Goal: Transaction & Acquisition: Purchase product/service

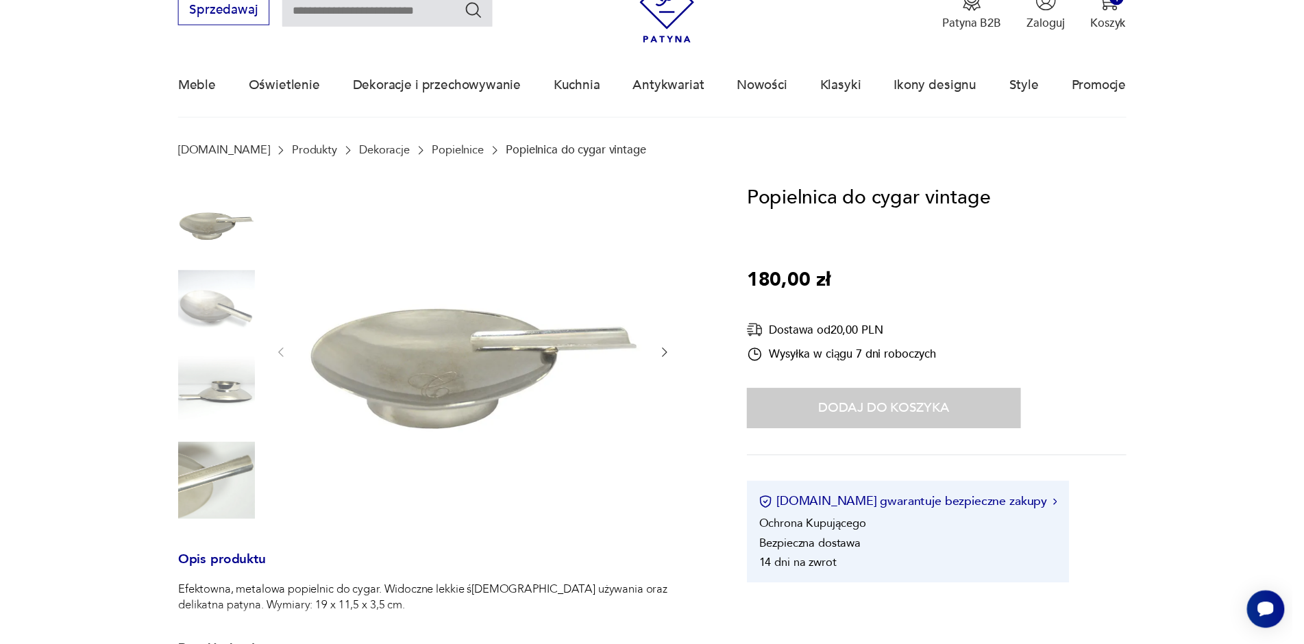
scroll to position [69, 0]
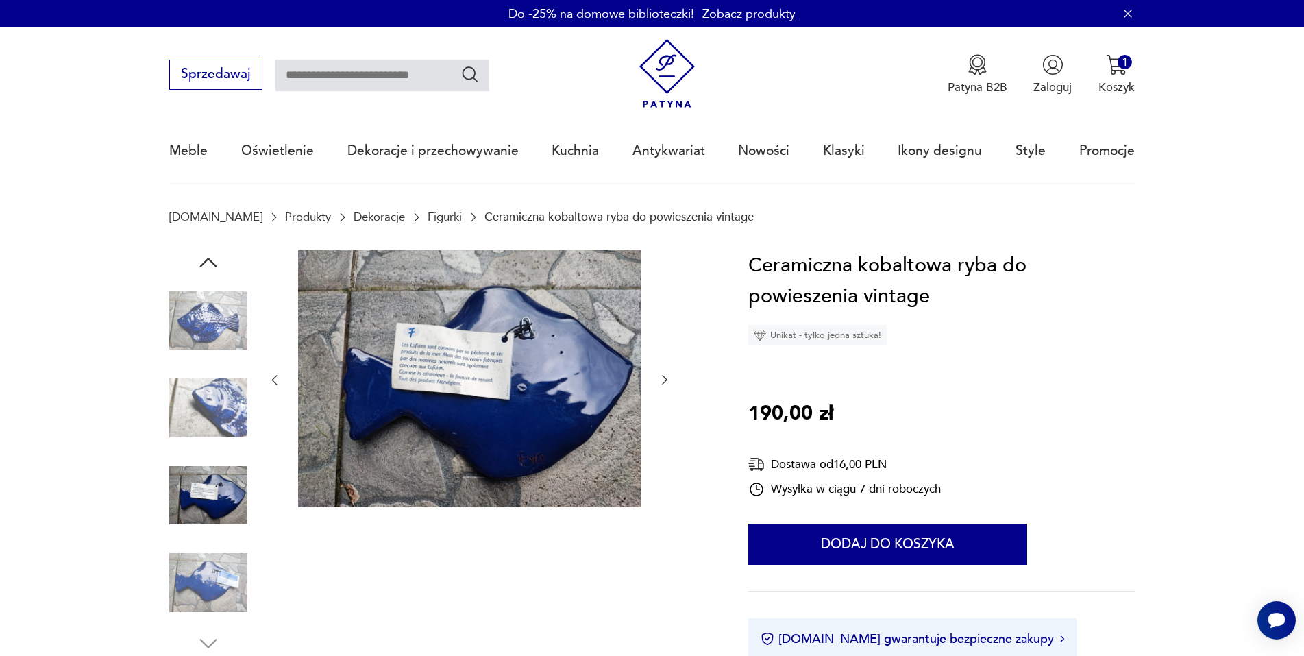
click at [233, 327] on img at bounding box center [208, 321] width 78 height 78
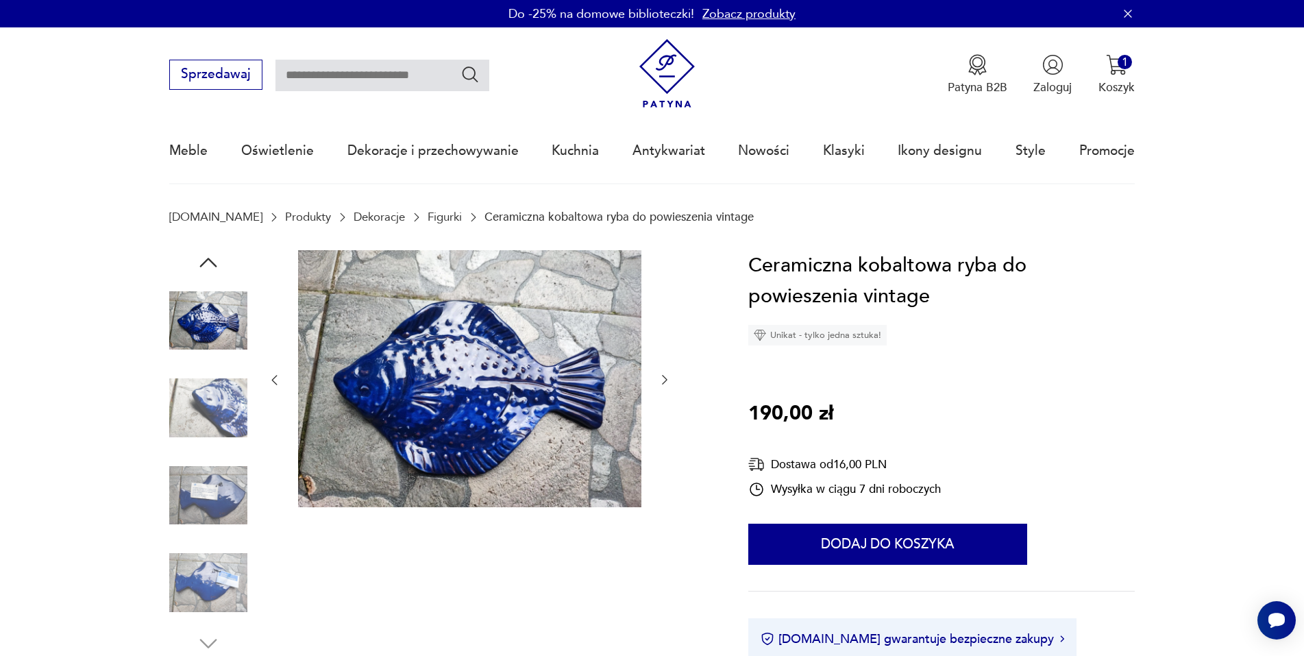
click at [464, 384] on img at bounding box center [469, 379] width 343 height 258
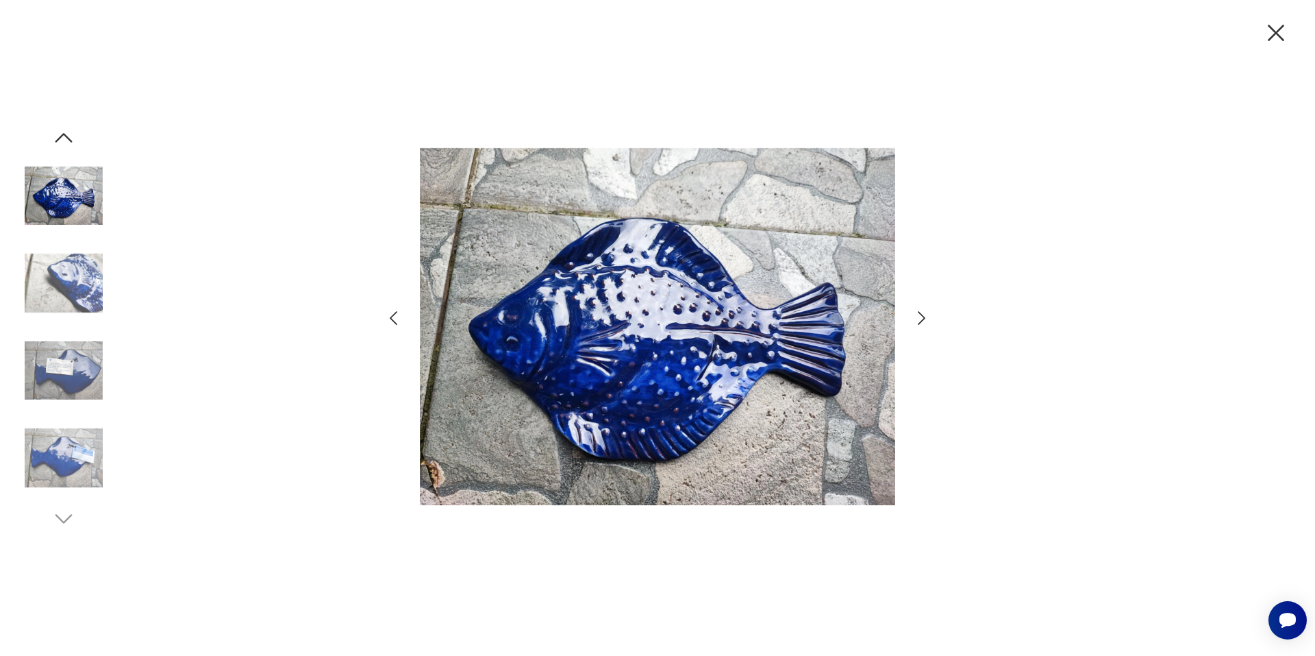
click at [79, 293] on img at bounding box center [64, 283] width 78 height 78
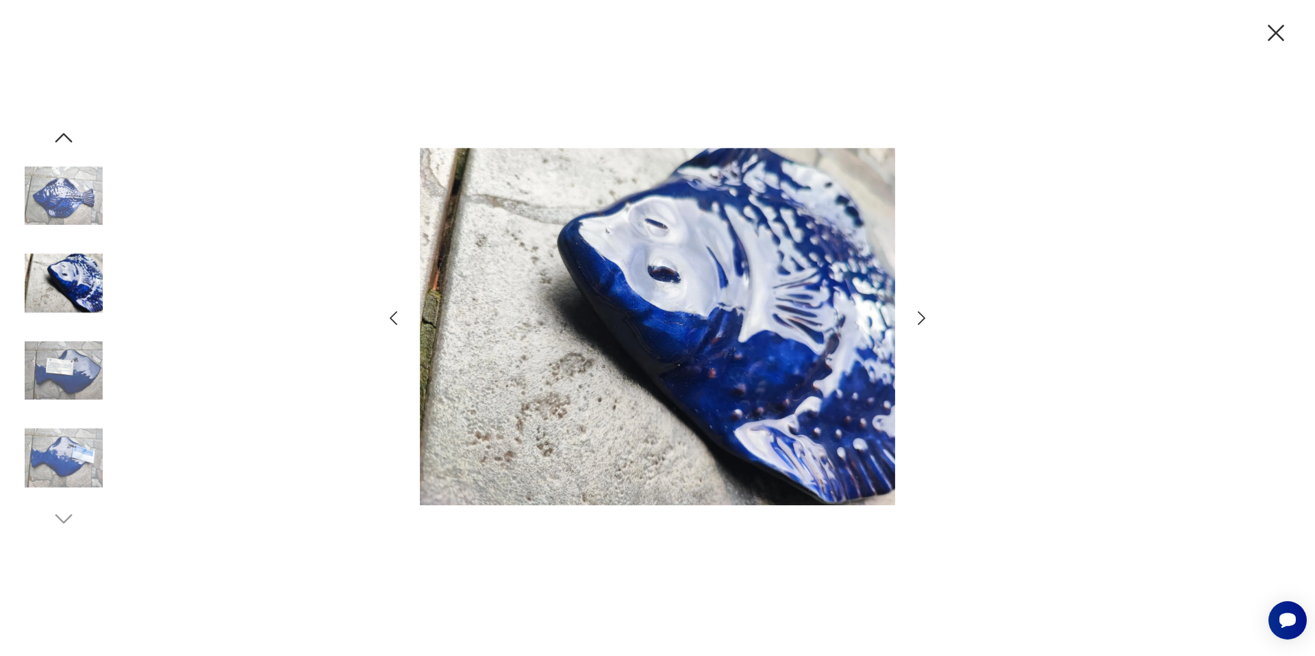
click at [83, 360] on img at bounding box center [64, 371] width 78 height 78
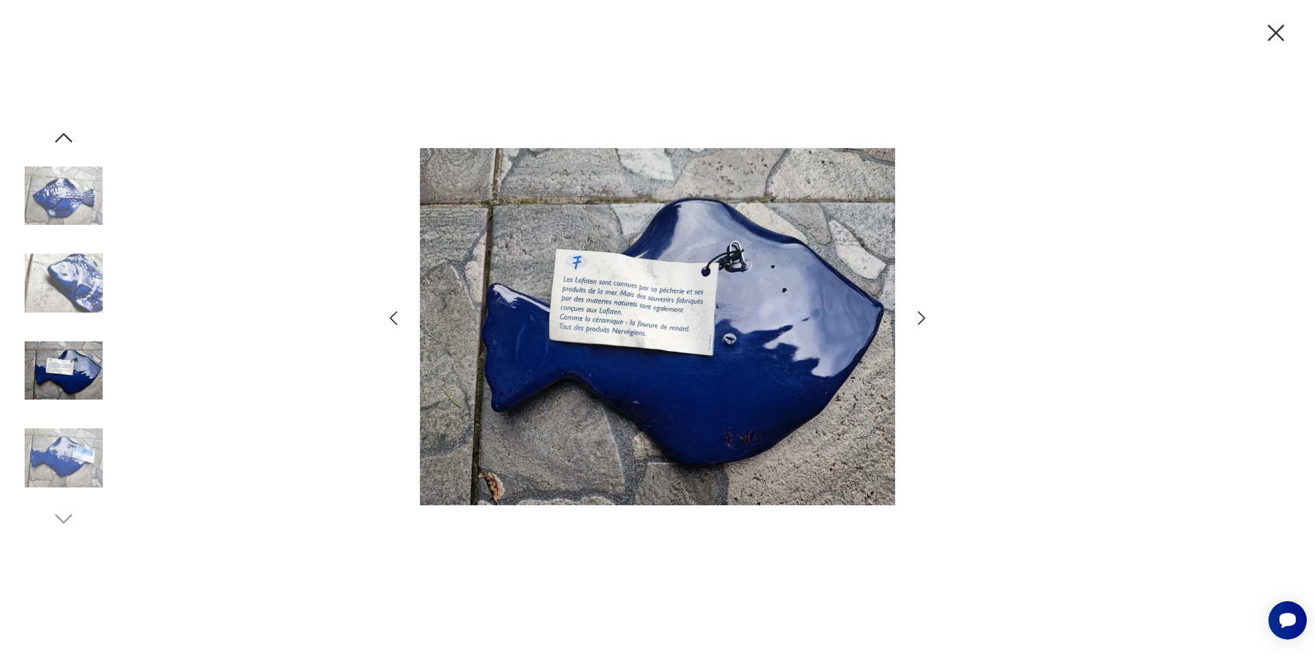
click at [90, 214] on img at bounding box center [64, 196] width 78 height 78
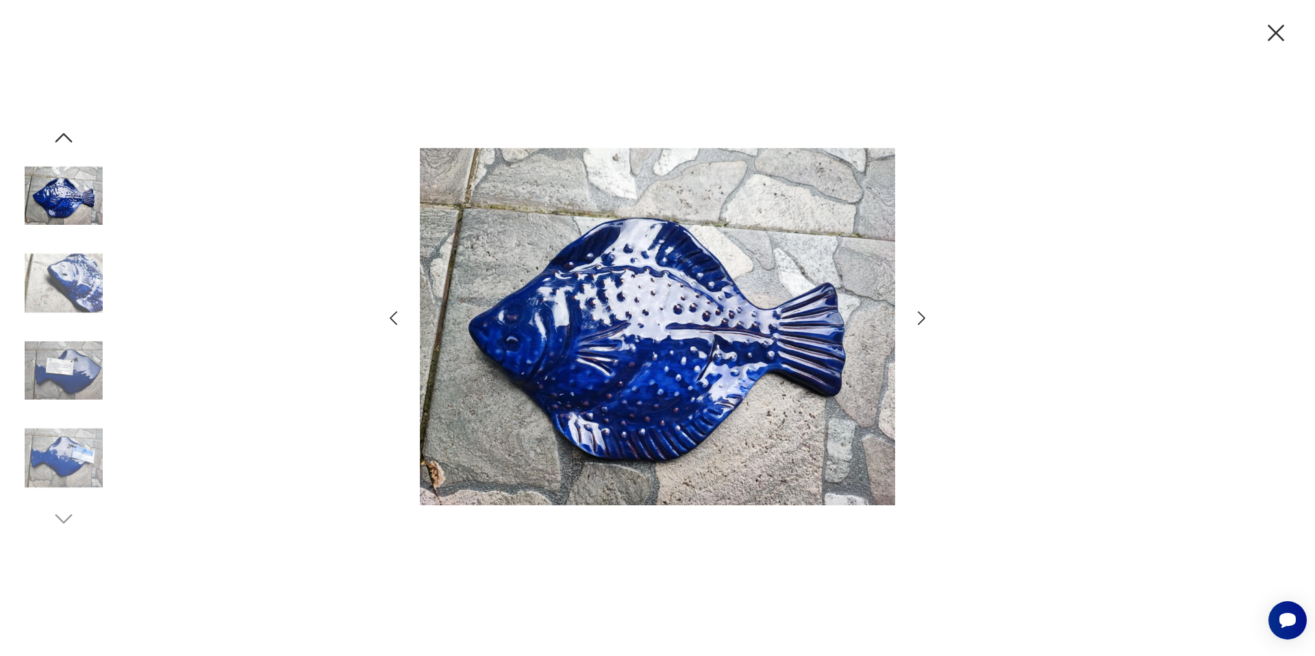
click at [77, 448] on img at bounding box center [64, 458] width 78 height 78
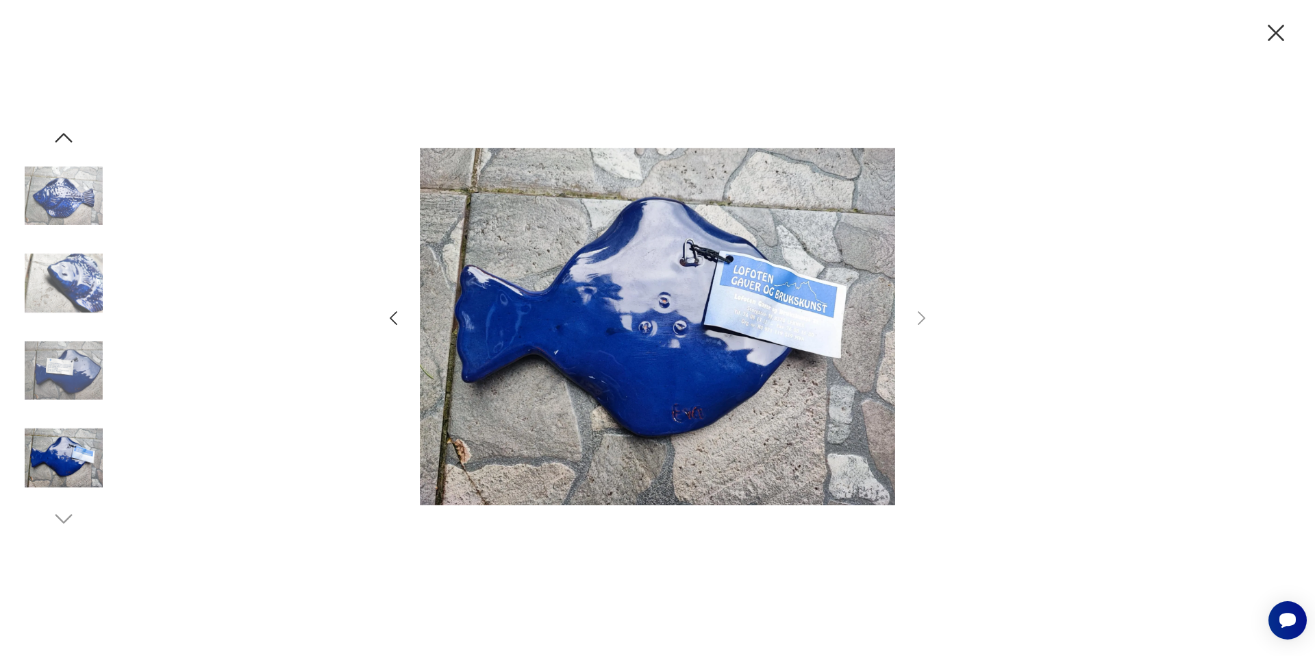
click at [1279, 29] on icon "button" at bounding box center [1276, 33] width 16 height 16
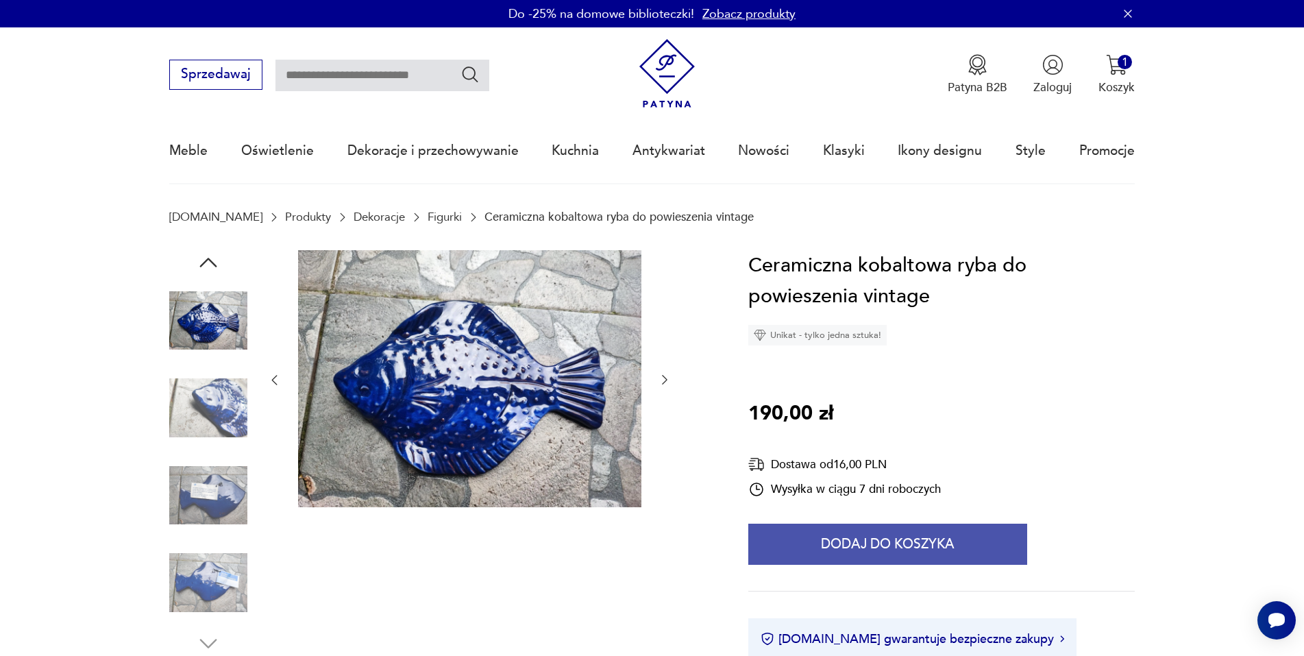
click at [910, 556] on button "Dodaj do koszyka" at bounding box center [887, 543] width 279 height 41
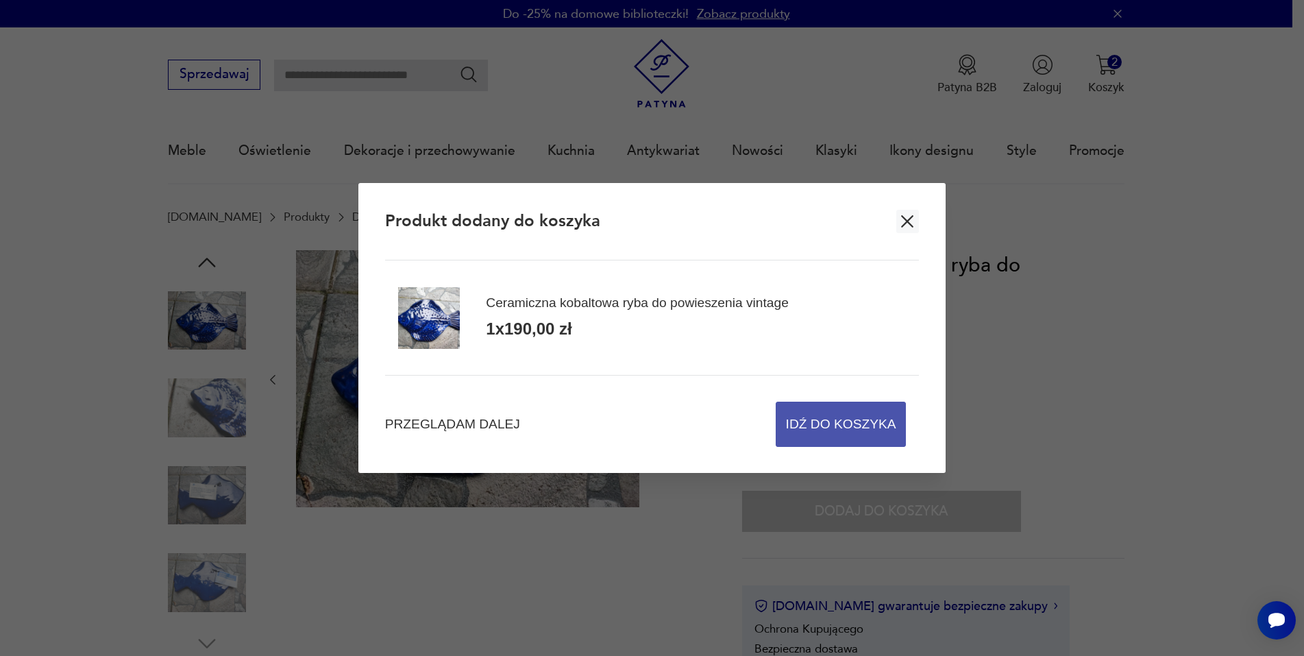
click at [813, 419] on span "Idź do koszyka" at bounding box center [841, 424] width 110 height 44
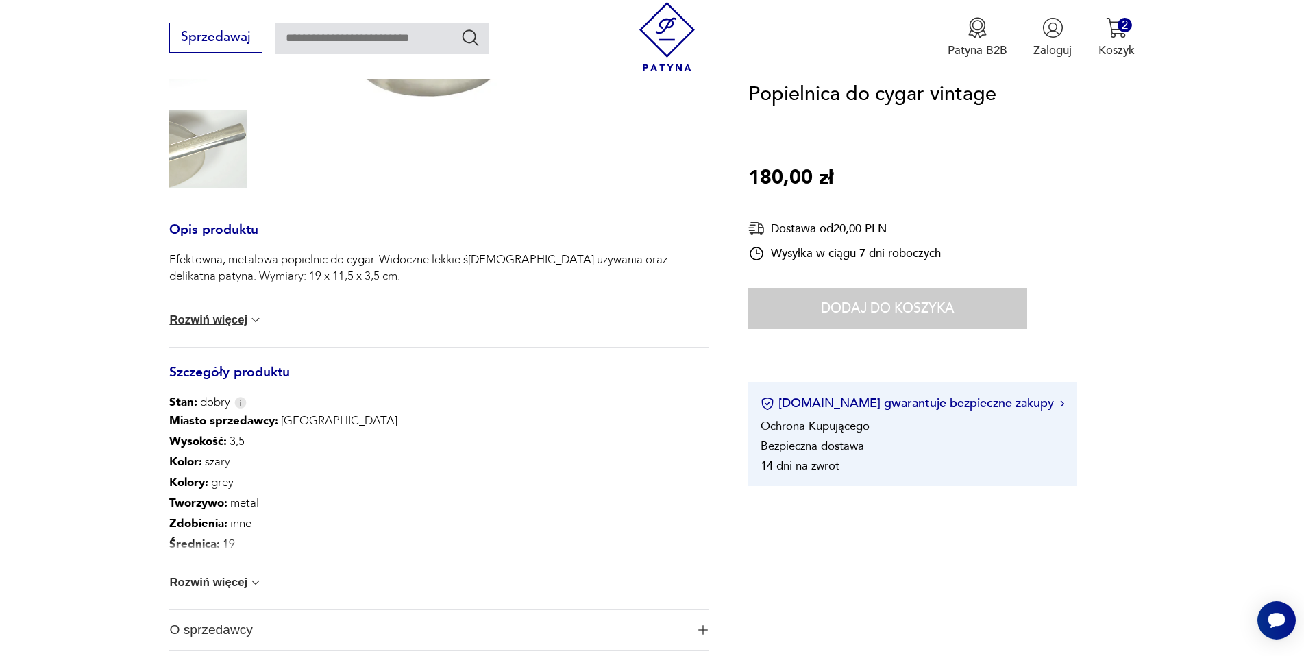
drag, startPoint x: 937, startPoint y: 315, endPoint x: 1139, endPoint y: 298, distance: 202.8
click at [936, 315] on div "Dodaj do koszyka" at bounding box center [887, 308] width 279 height 41
drag, startPoint x: 1298, startPoint y: 109, endPoint x: 1315, endPoint y: 169, distance: 62.7
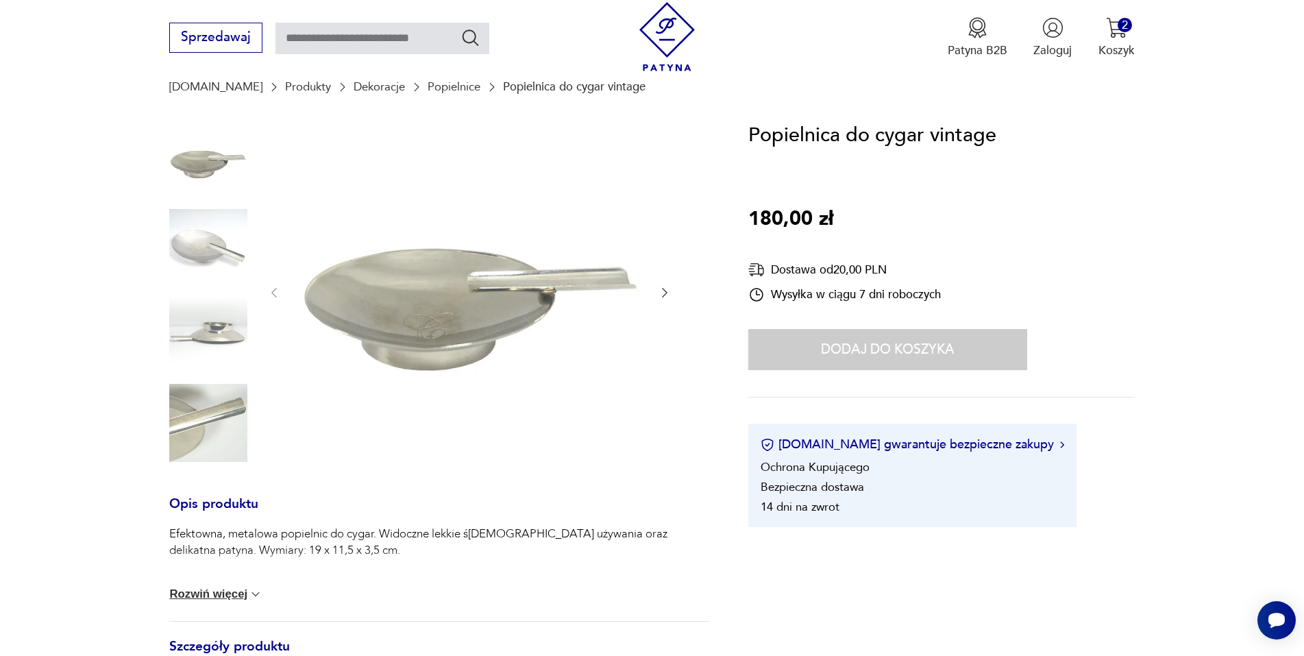
scroll to position [127, 0]
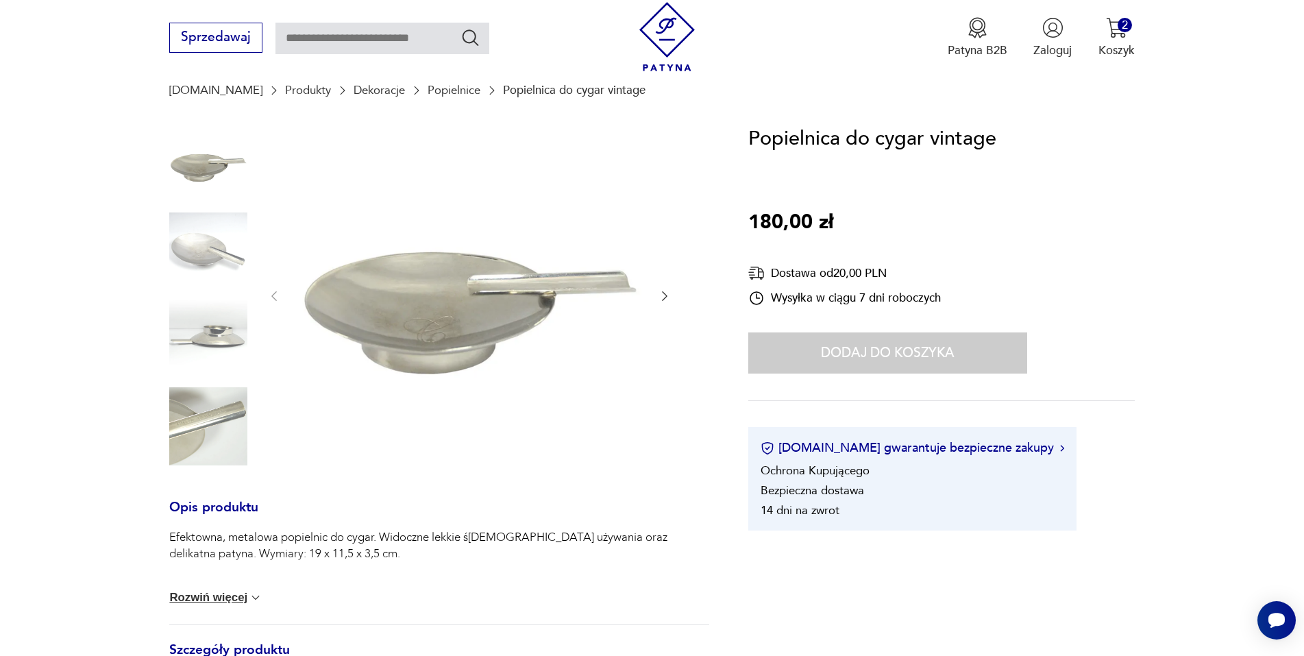
click at [865, 350] on div "Dodaj do koszyka" at bounding box center [887, 352] width 279 height 41
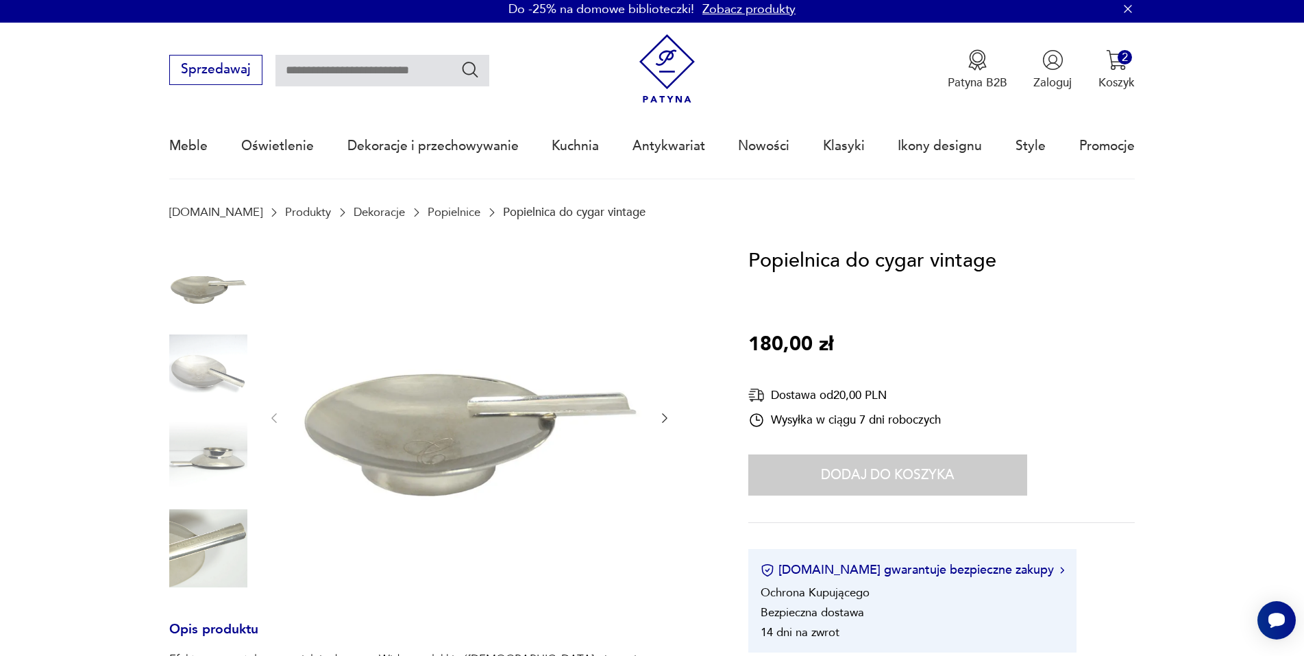
scroll to position [0, 0]
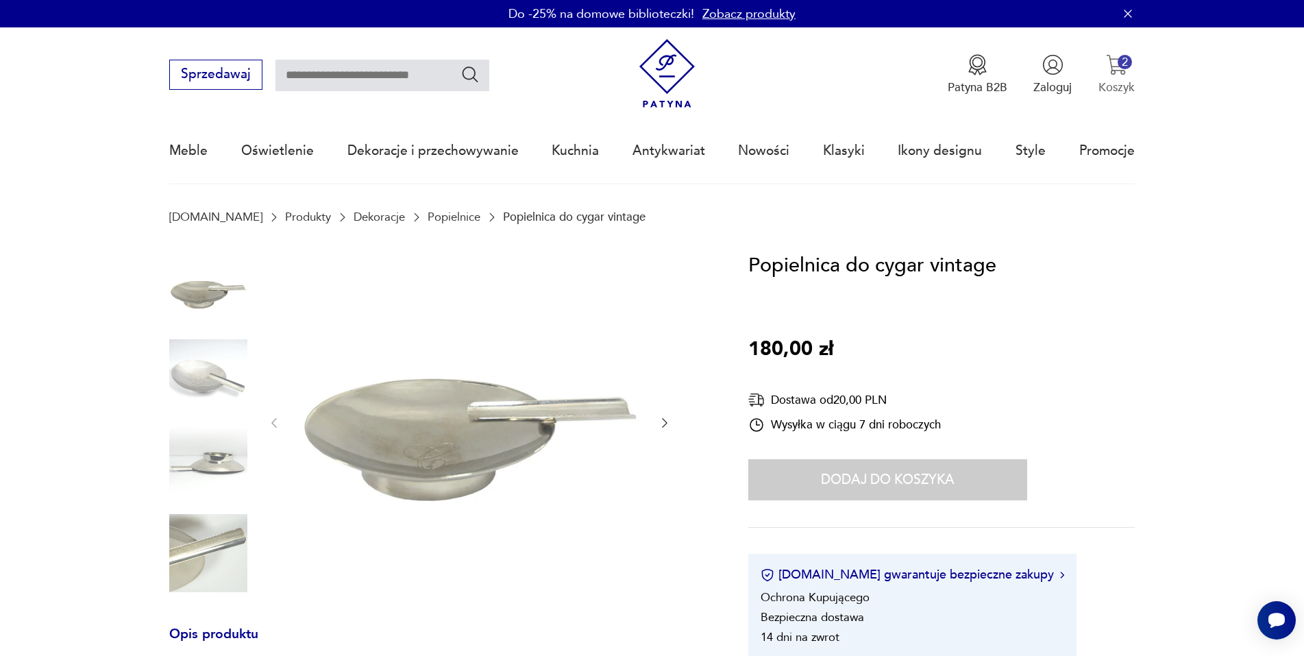
click at [1115, 70] on img "button" at bounding box center [1116, 64] width 21 height 21
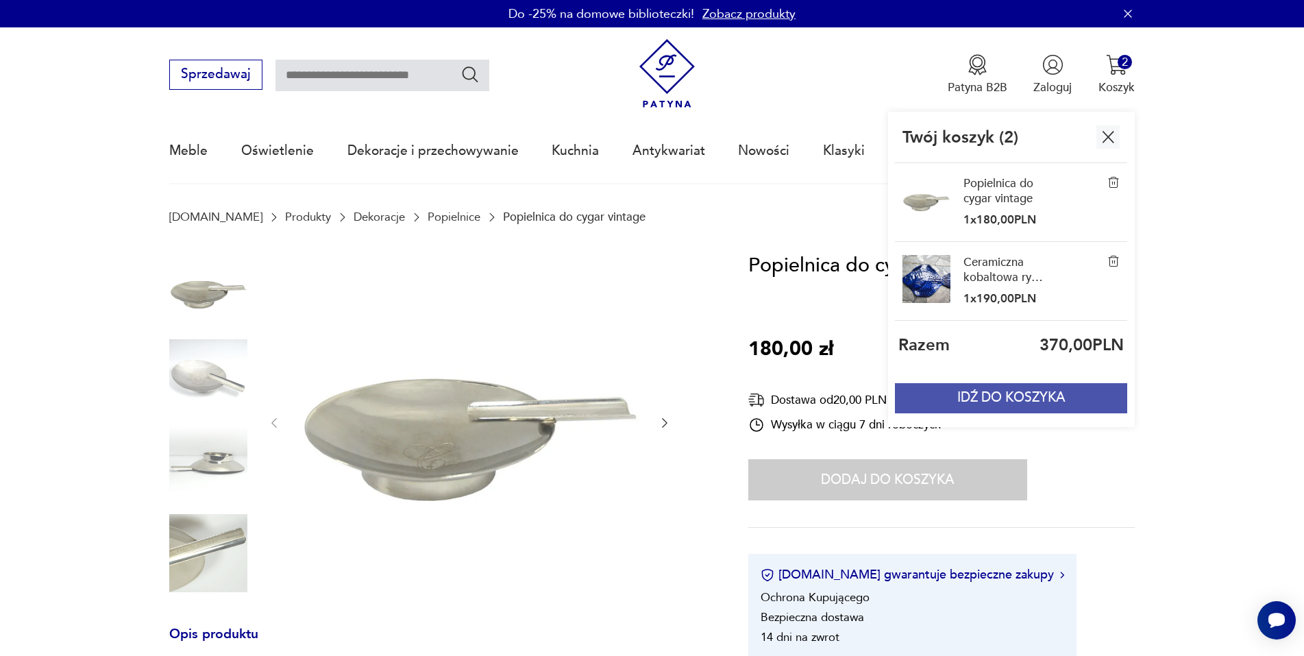
click at [1061, 391] on button "IDŹ DO KOSZYKA" at bounding box center [1011, 398] width 232 height 30
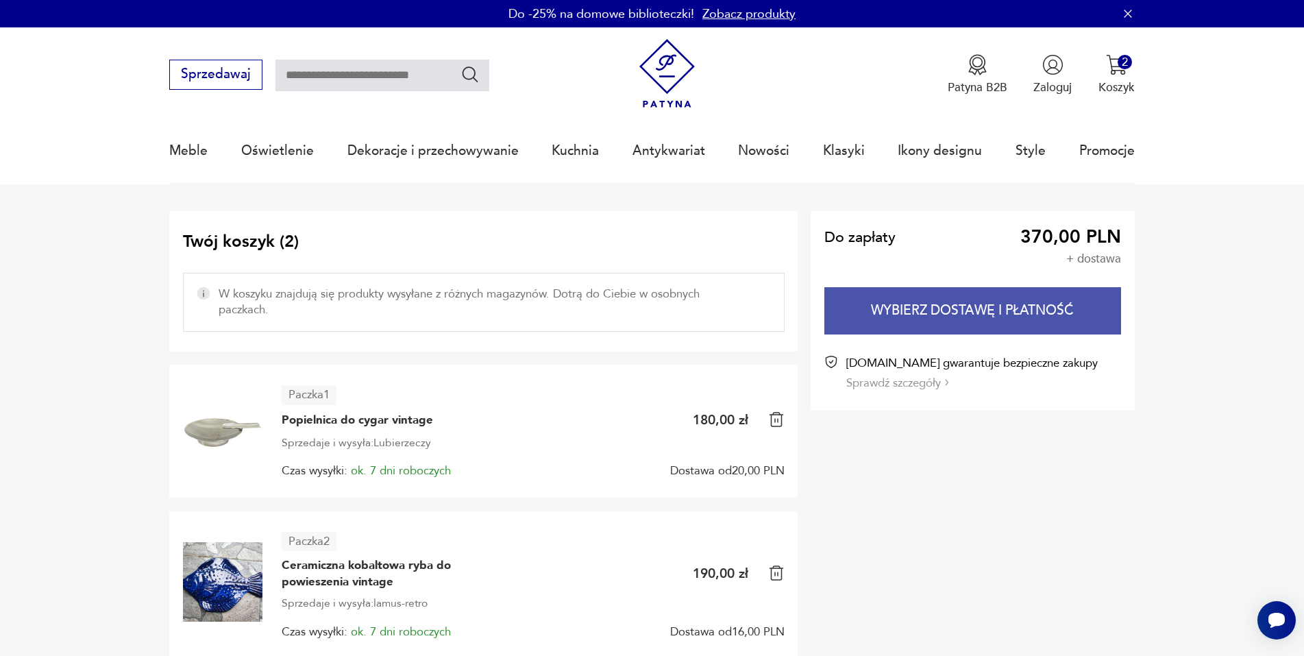
click at [994, 308] on button "Wybierz dostawę i płatność" at bounding box center [972, 310] width 297 height 47
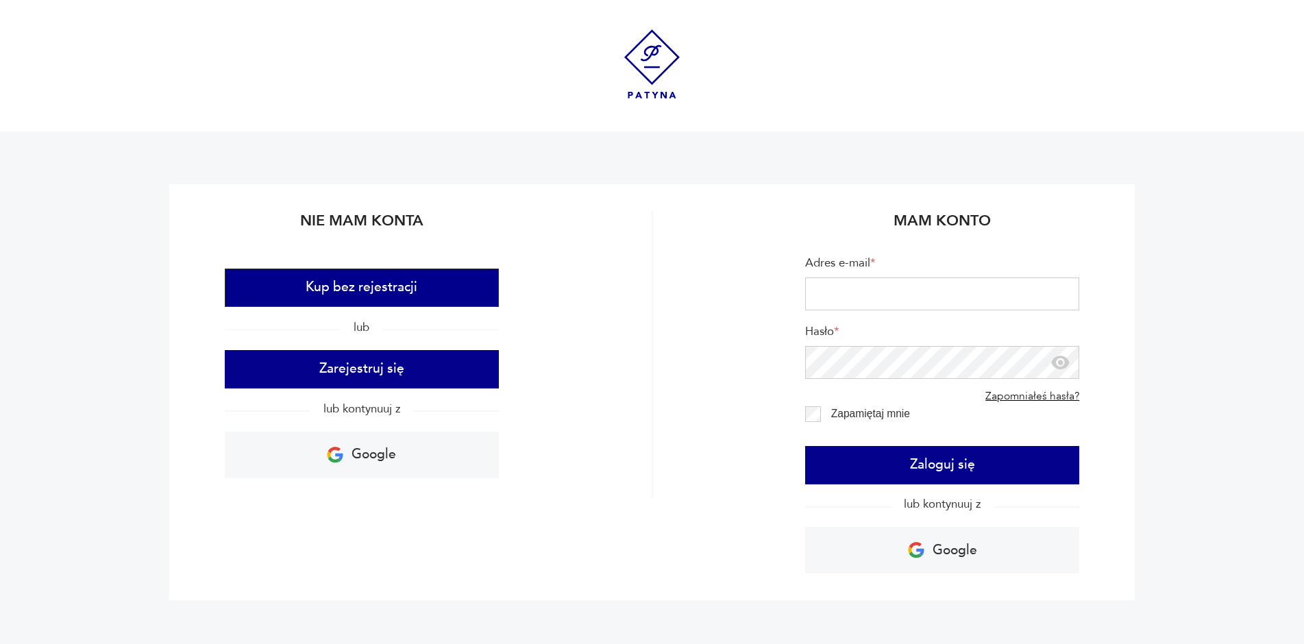
drag, startPoint x: 364, startPoint y: 295, endPoint x: 355, endPoint y: 280, distance: 17.3
click at [364, 294] on button "Kup bez rejestracji" at bounding box center [362, 288] width 274 height 38
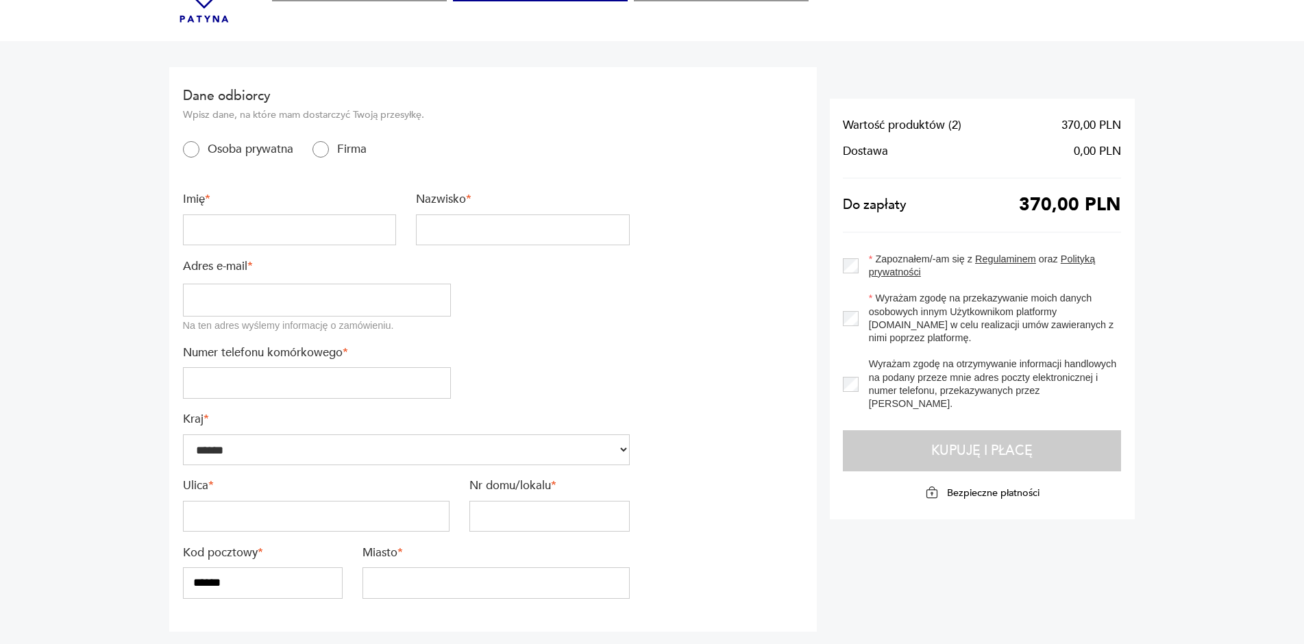
scroll to position [69, 0]
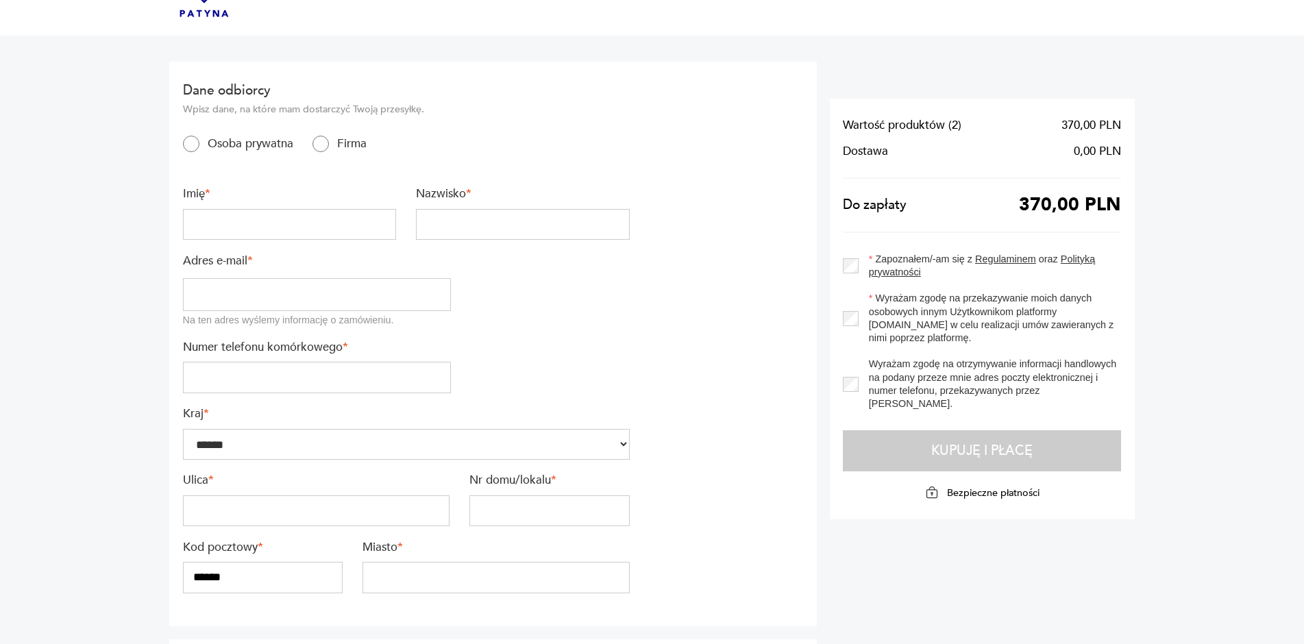
click at [293, 220] on input "text" at bounding box center [290, 225] width 214 height 32
type input "******"
type input "*******"
type input "**********"
type input "*********"
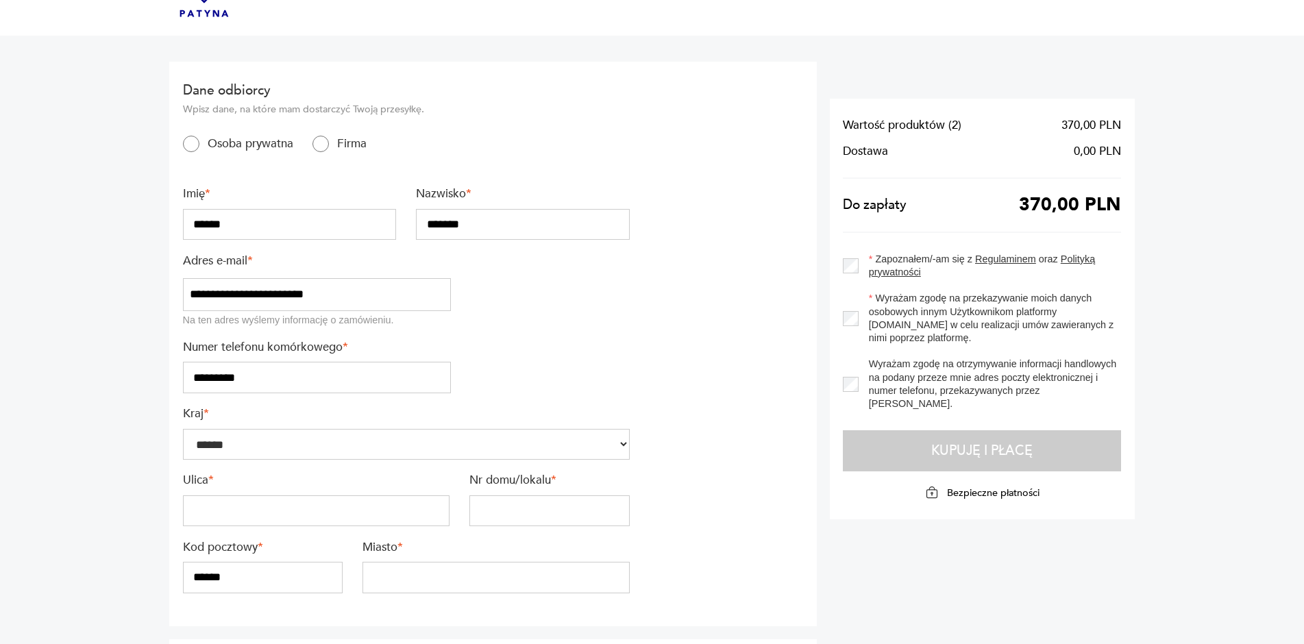
type input "**********"
type input "*"
type input "********"
drag, startPoint x: 577, startPoint y: 65, endPoint x: 566, endPoint y: 65, distance: 11.0
click at [575, 64] on section "**********" at bounding box center [492, 344] width 647 height 565
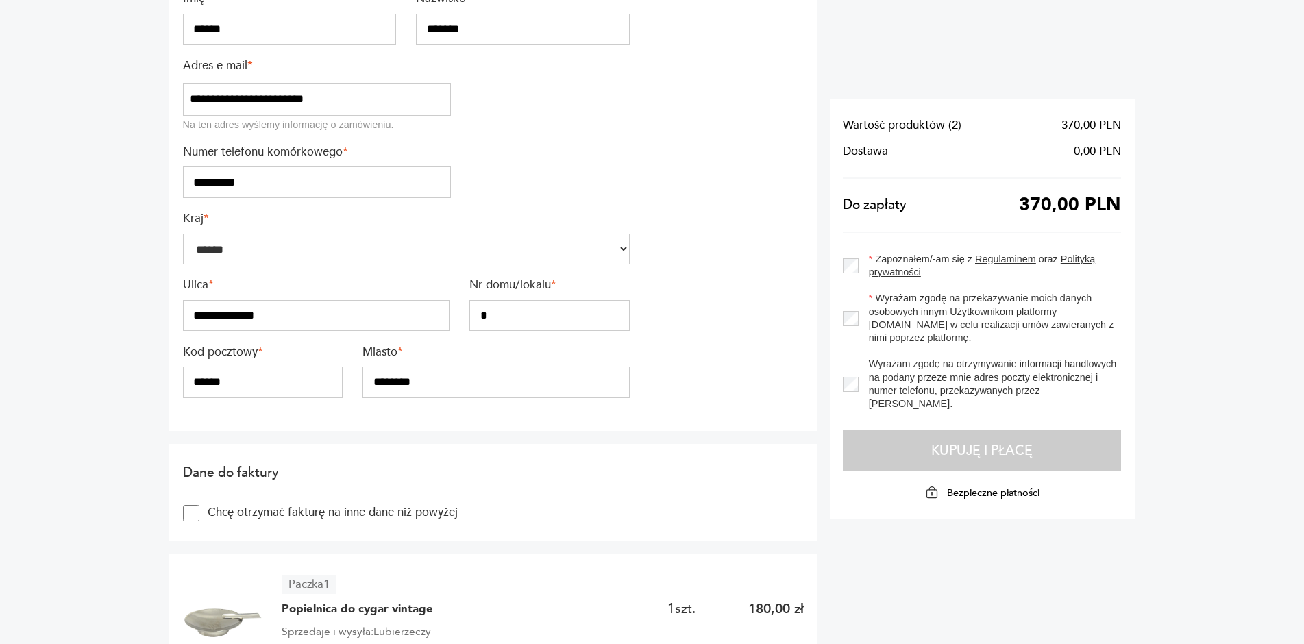
scroll to position [274, 0]
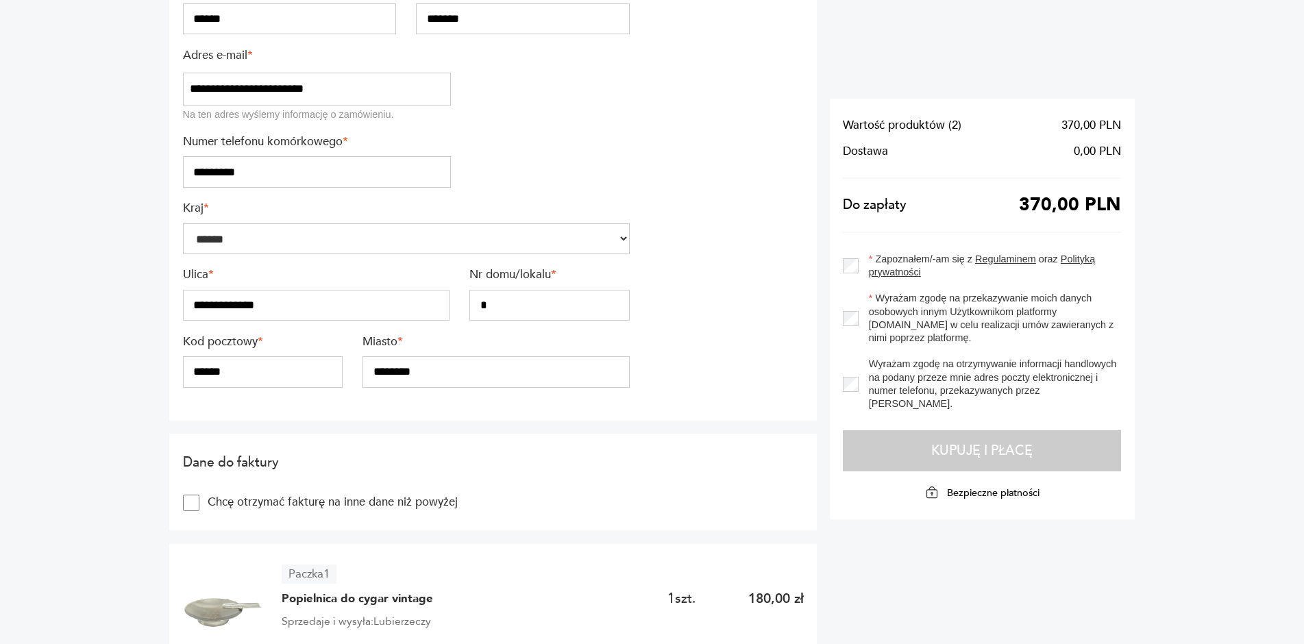
click at [298, 375] on input "******" at bounding box center [263, 372] width 160 height 32
type input "******"
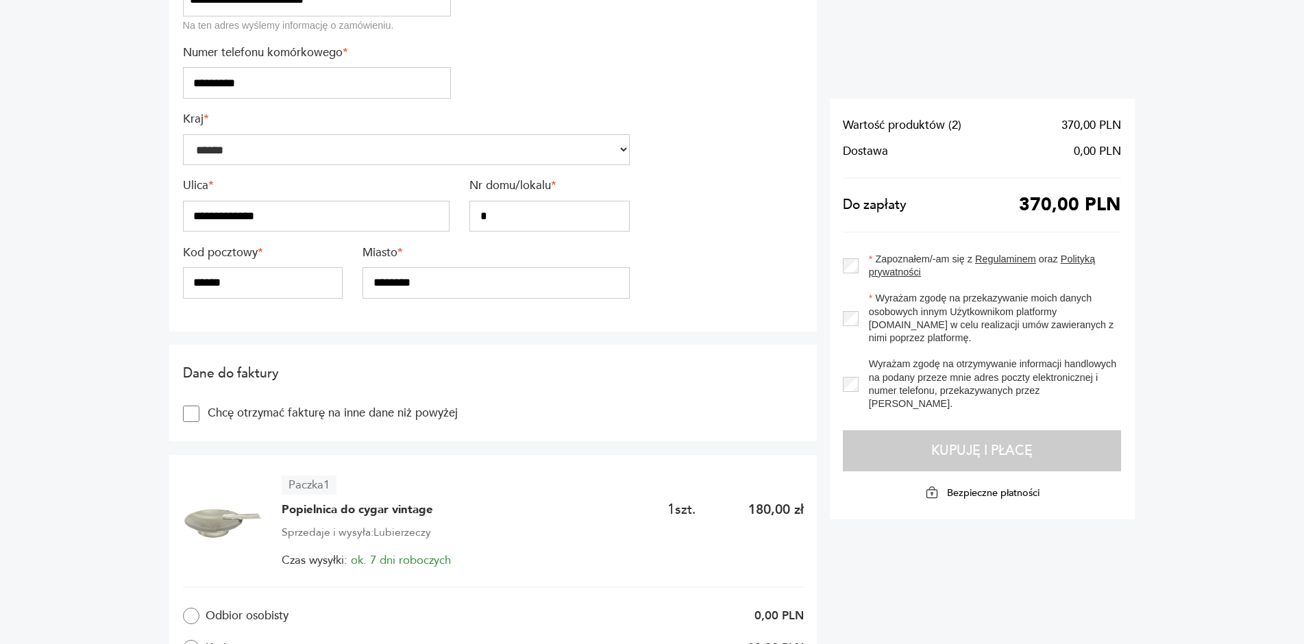
scroll to position [617, 0]
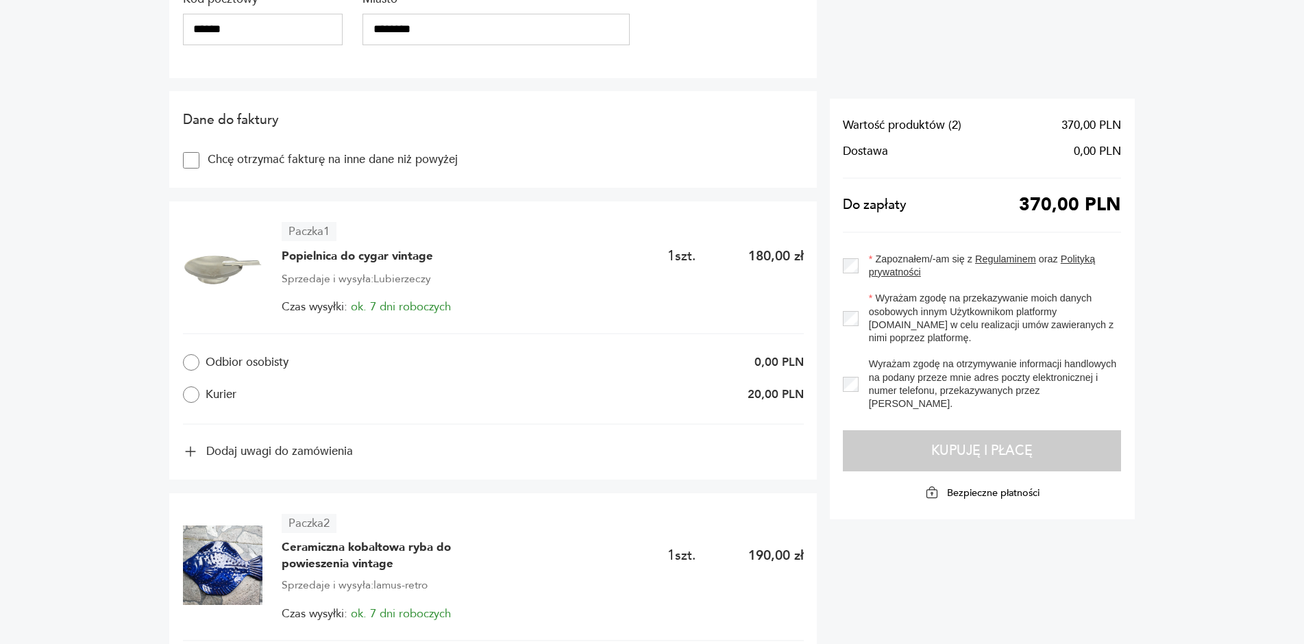
click at [288, 363] on label "Odbior osobisty" at bounding box center [315, 362] width 264 height 16
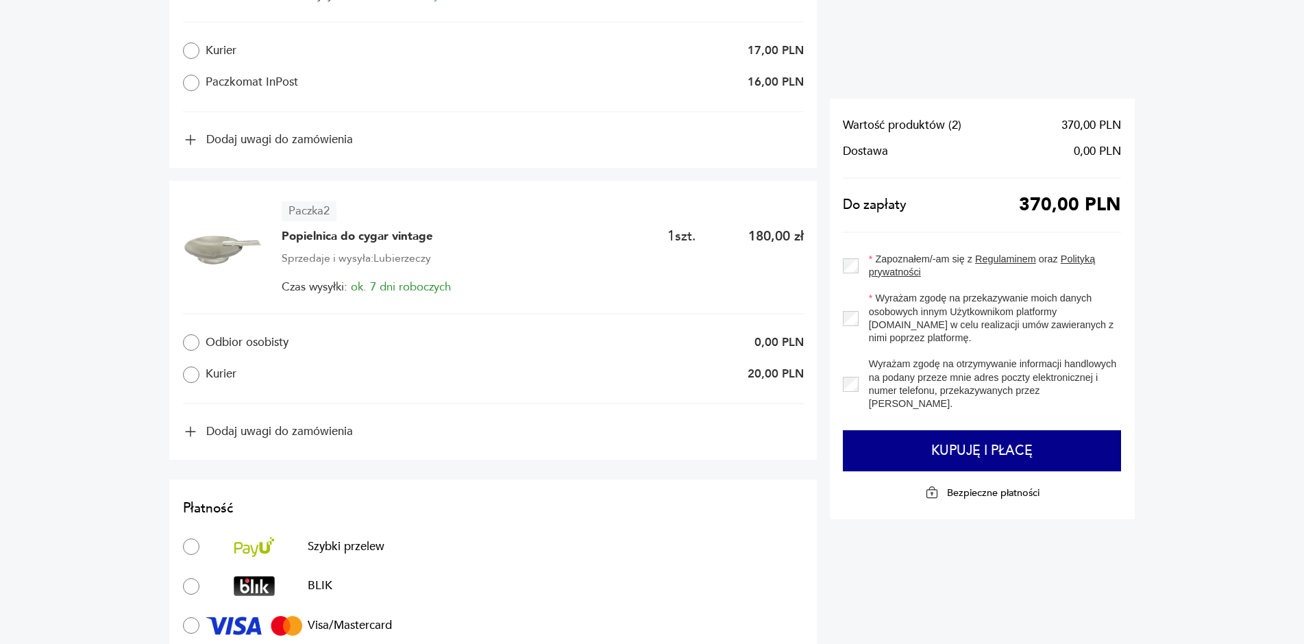
scroll to position [940, 0]
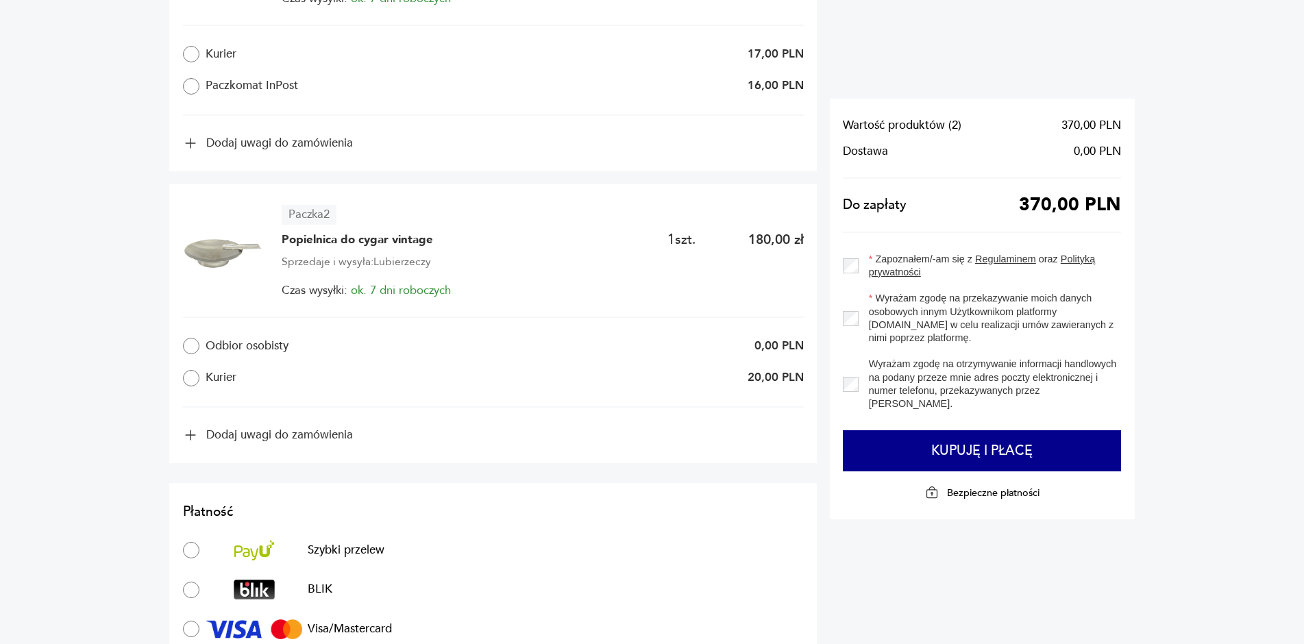
click at [211, 380] on label "Kurier" at bounding box center [315, 378] width 264 height 16
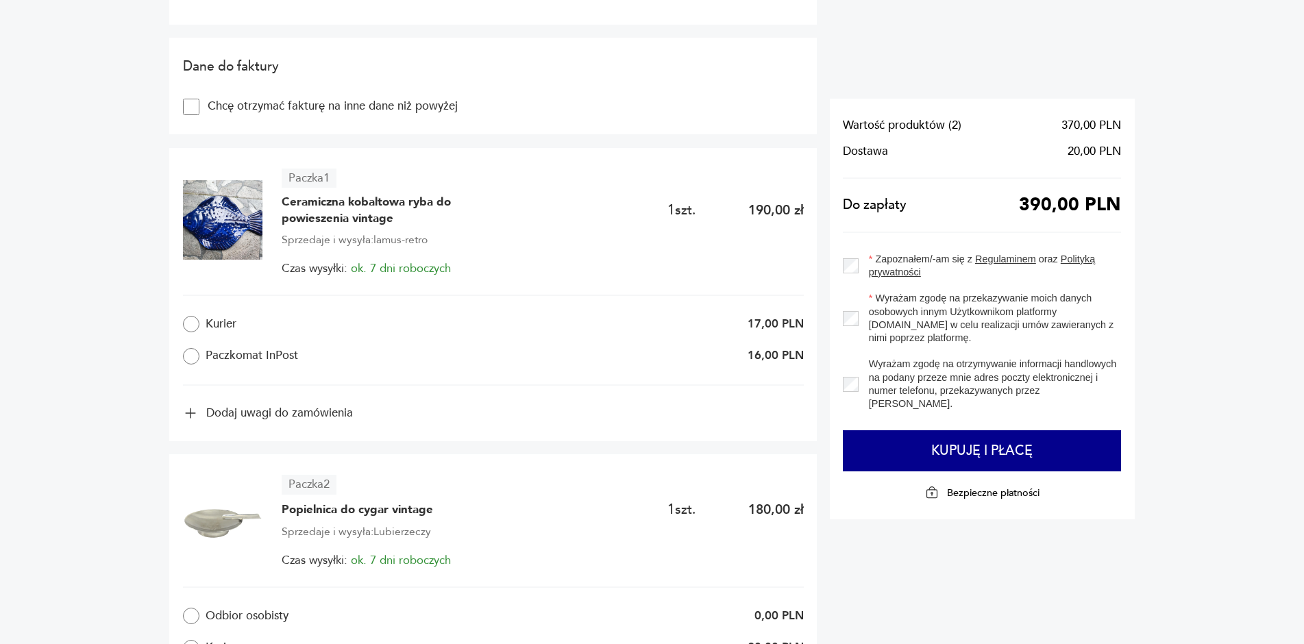
scroll to position [666, 0]
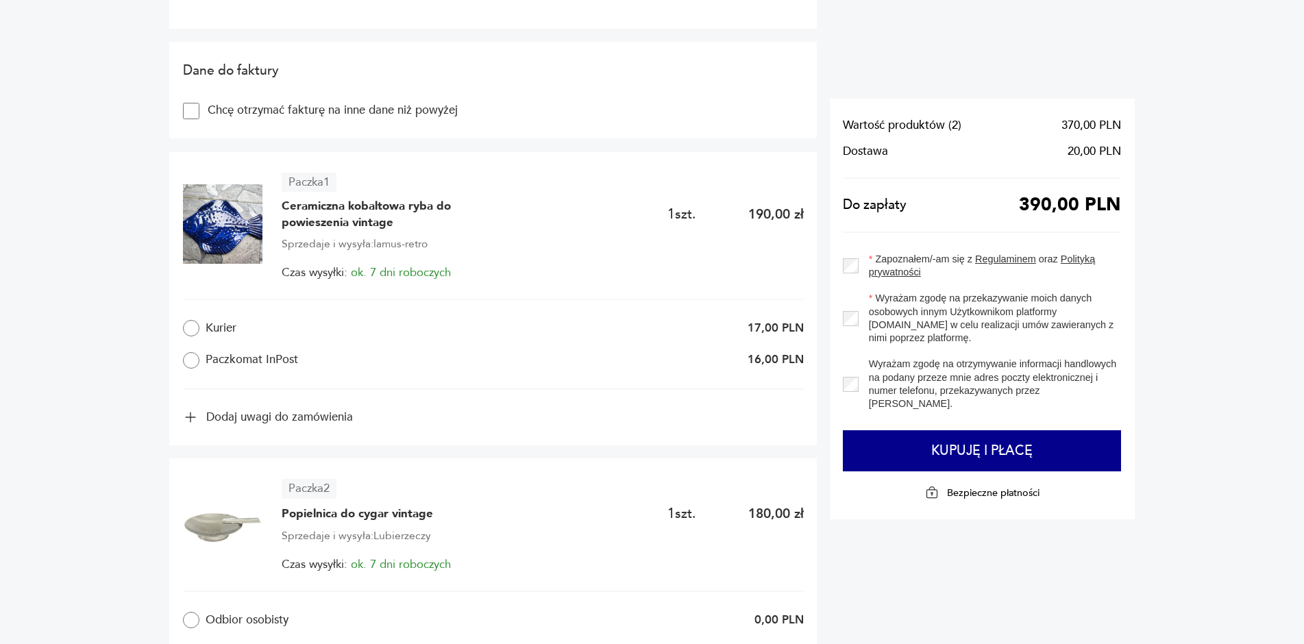
click at [210, 334] on label "Kurier" at bounding box center [315, 328] width 264 height 16
click at [220, 360] on label "Paczkomat InPost" at bounding box center [315, 360] width 264 height 16
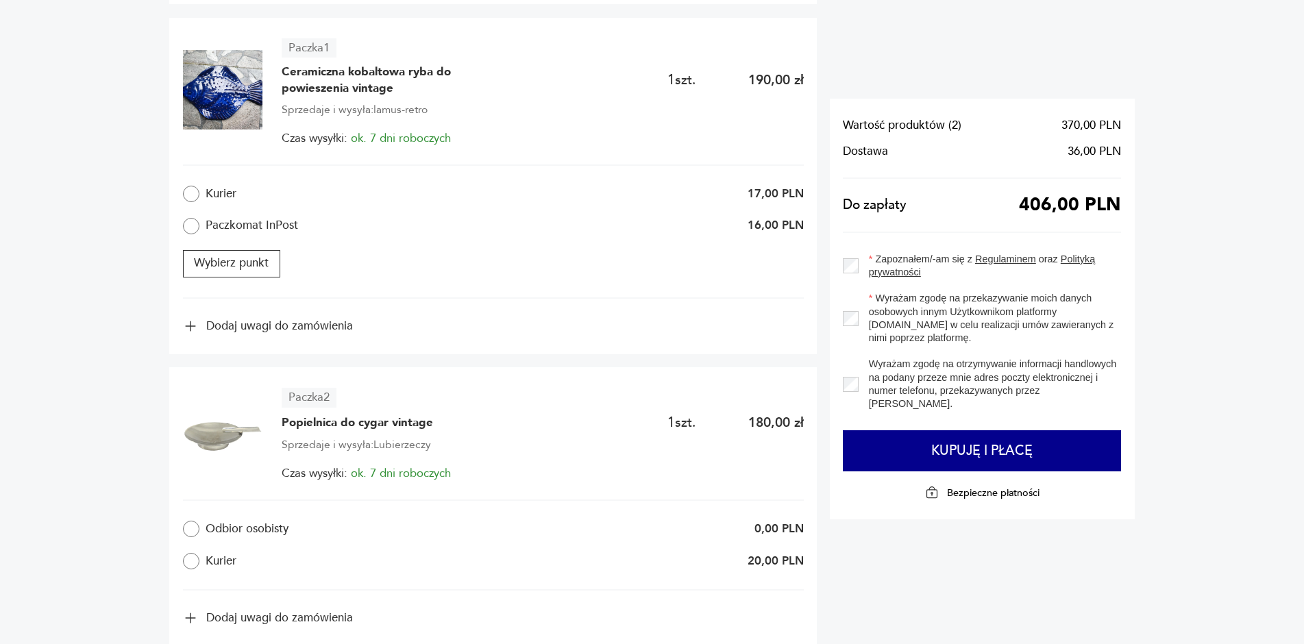
scroll to position [803, 0]
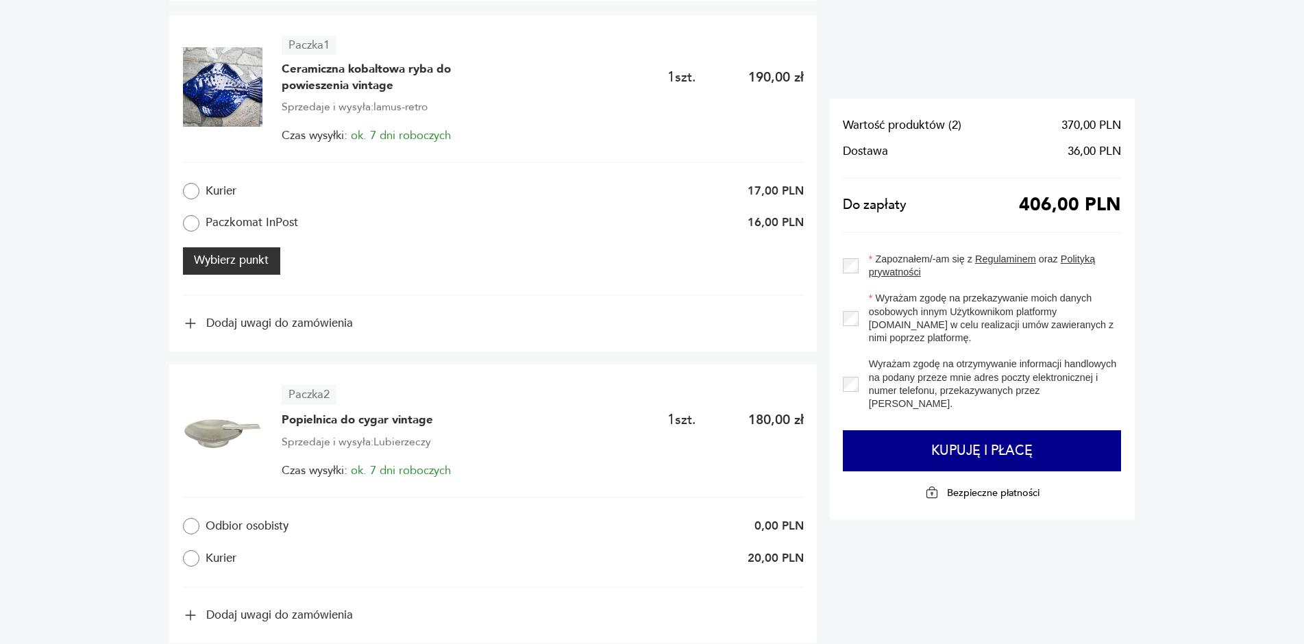
click at [239, 250] on button "Wybierz punkt" at bounding box center [231, 260] width 97 height 27
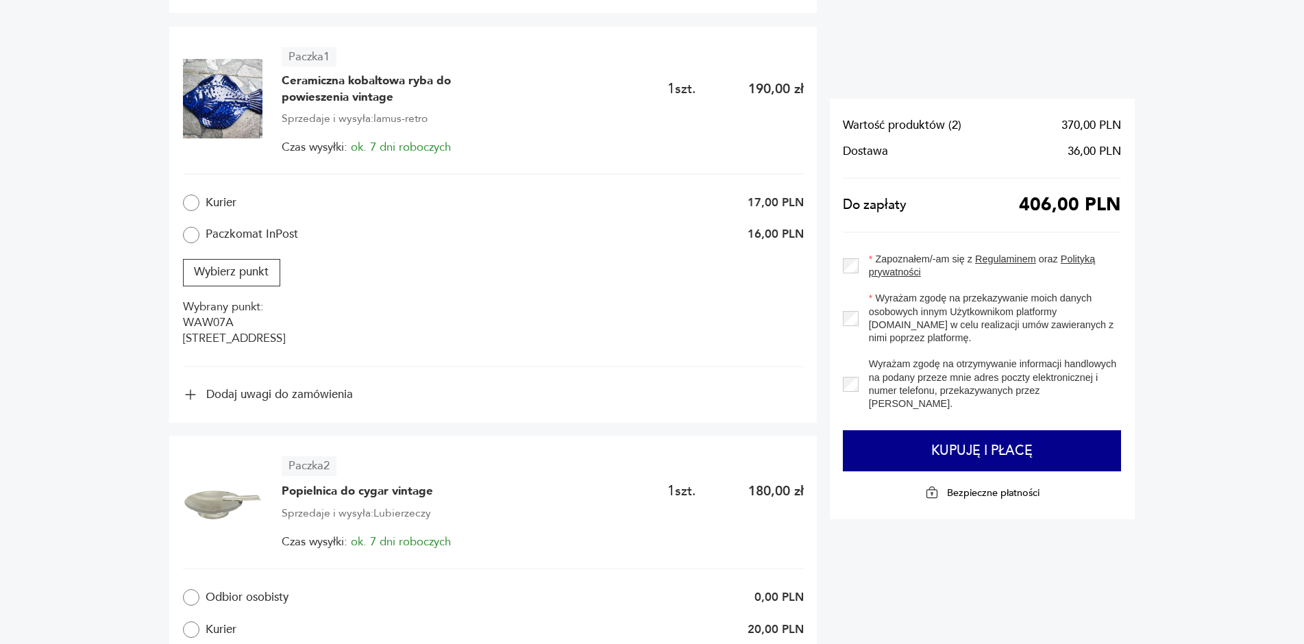
scroll to position [1077, 0]
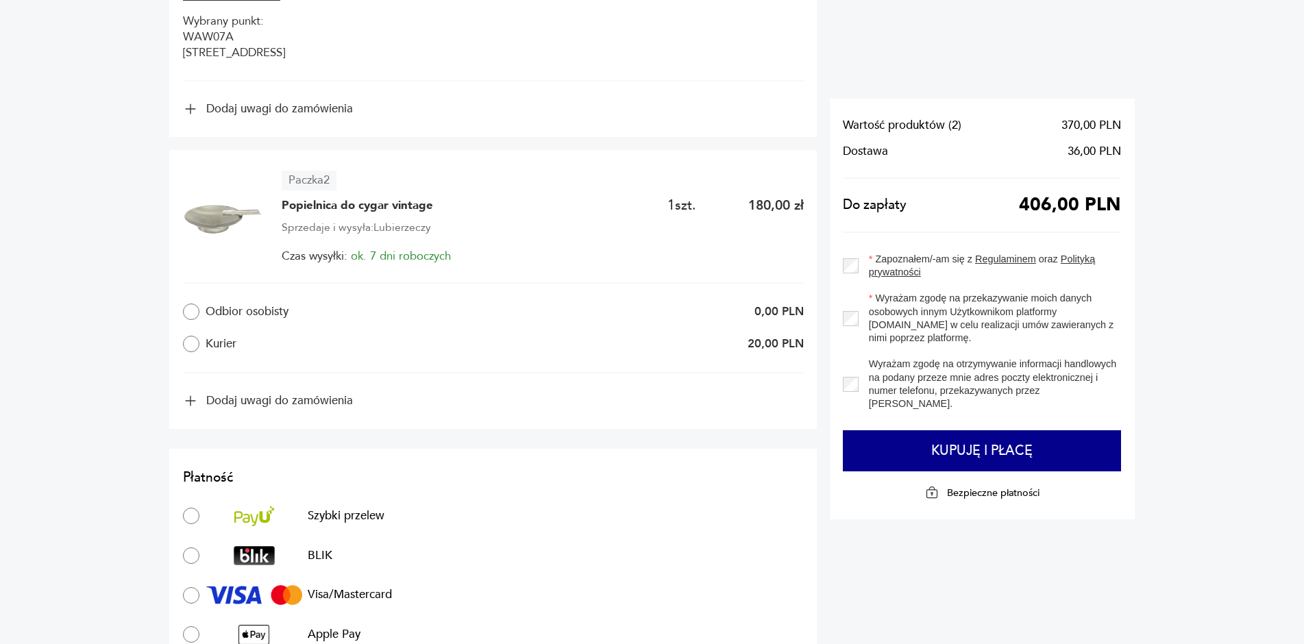
click at [243, 408] on button "Dodaj uwagi do zamówienia" at bounding box center [268, 400] width 170 height 15
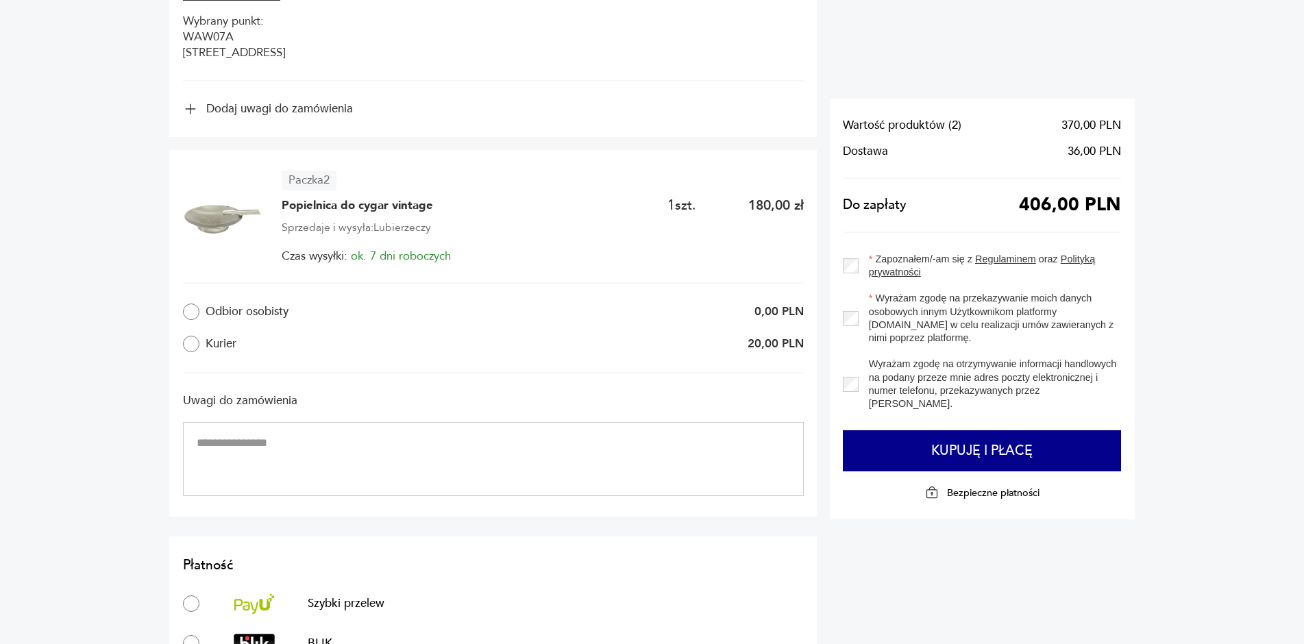
drag, startPoint x: 243, startPoint y: 421, endPoint x: 234, endPoint y: 347, distance: 74.6
click at [243, 409] on h3 "Uwagi do zamówienia" at bounding box center [493, 401] width 621 height 16
click at [200, 352] on label "Kurier" at bounding box center [315, 344] width 264 height 16
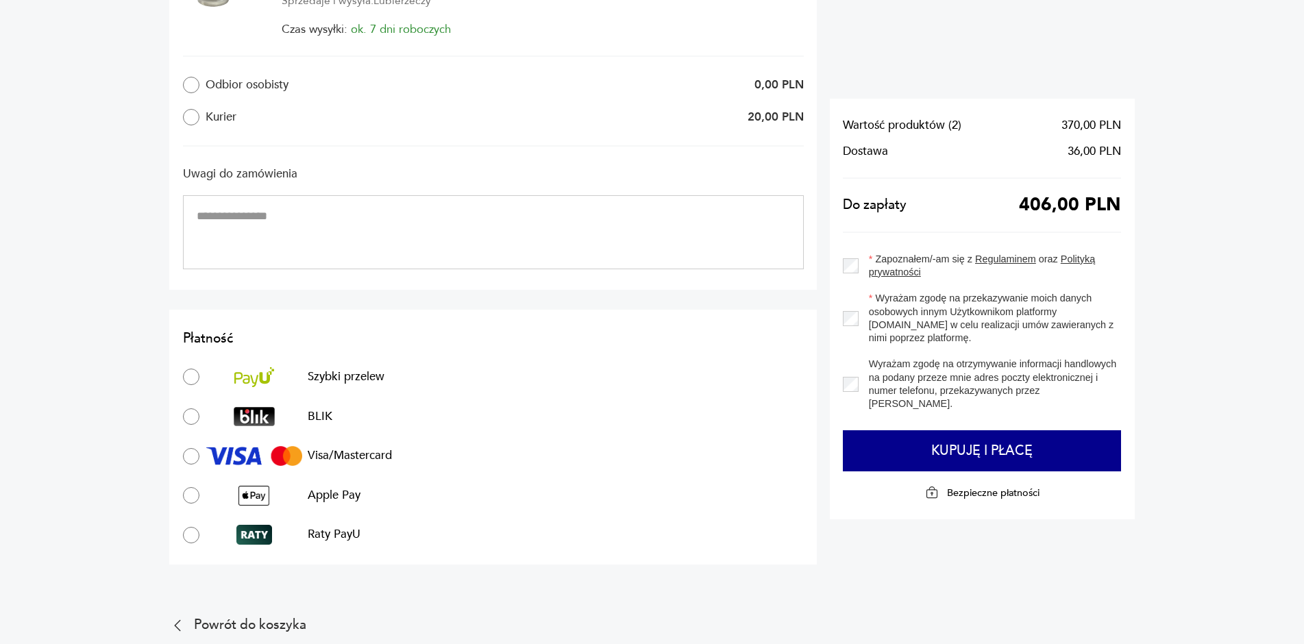
scroll to position [1283, 0]
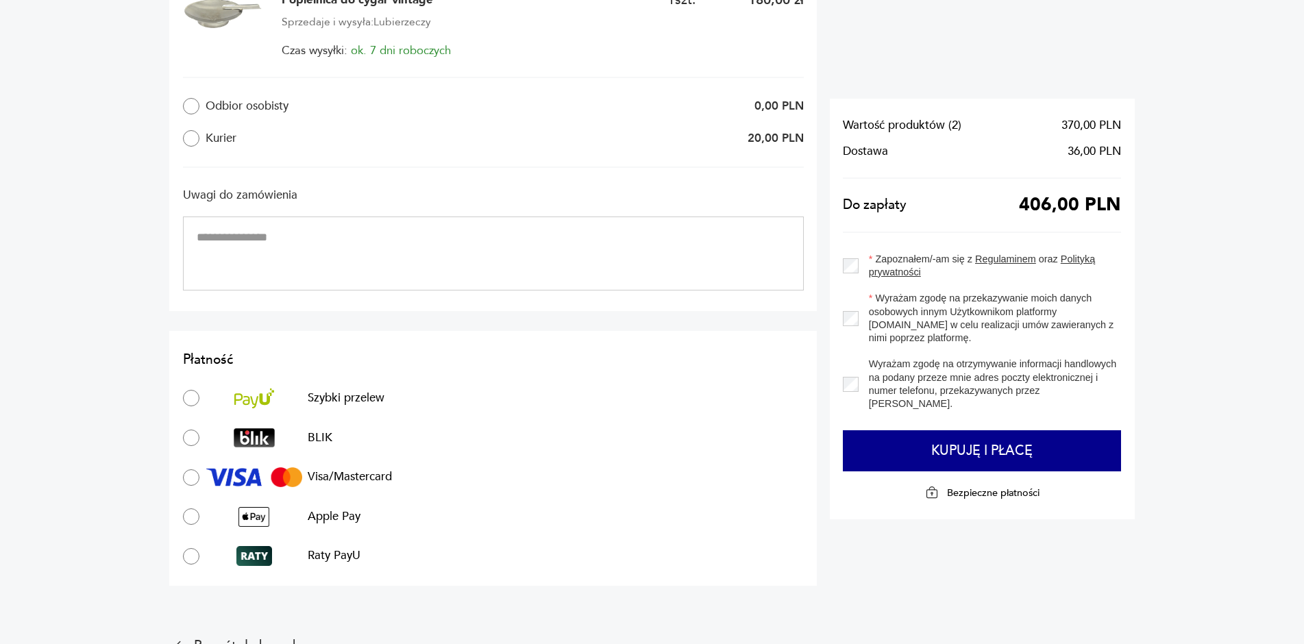
click at [847, 308] on div "Wyrażam zgodę na przekazywanie moich danych osobowych innym Użytkownikom platfo…" at bounding box center [982, 318] width 278 height 53
click at [837, 320] on section "Wartość produktów ( 2 ) 370,00 PLN Dostawa 36,00 PLN Do zapłaty 406,00 PLN Zapo…" at bounding box center [982, 309] width 304 height 421
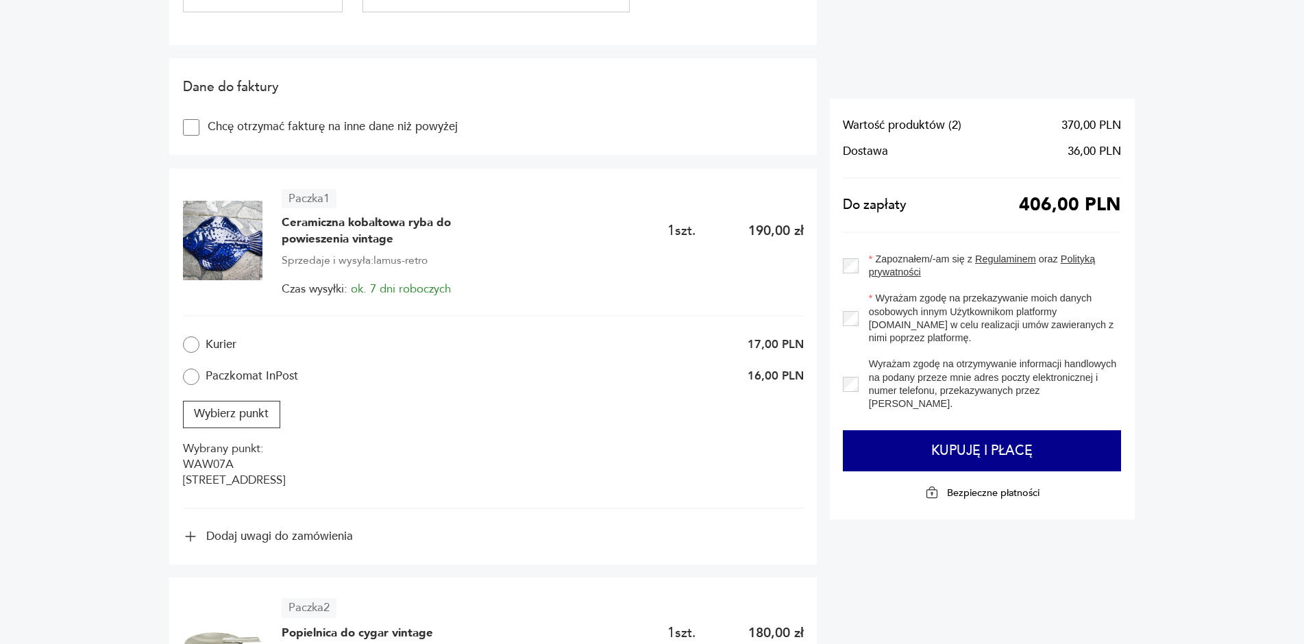
scroll to position [685, 0]
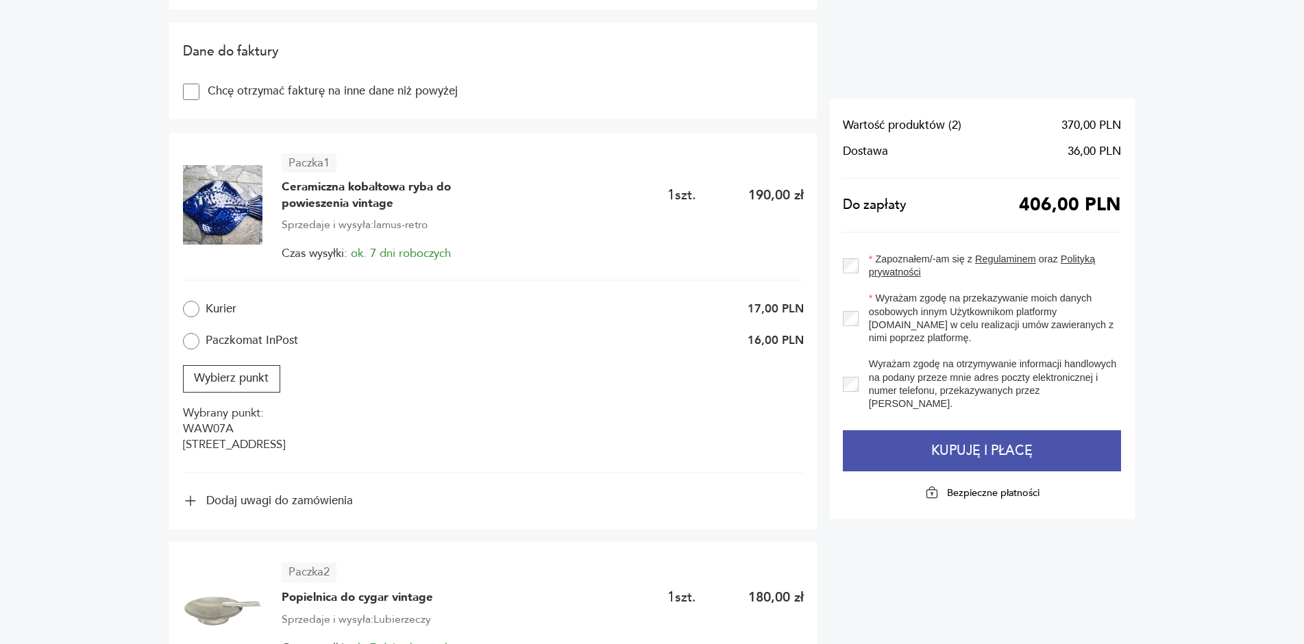
click at [926, 446] on button "Kupuję i płacę" at bounding box center [982, 450] width 278 height 41
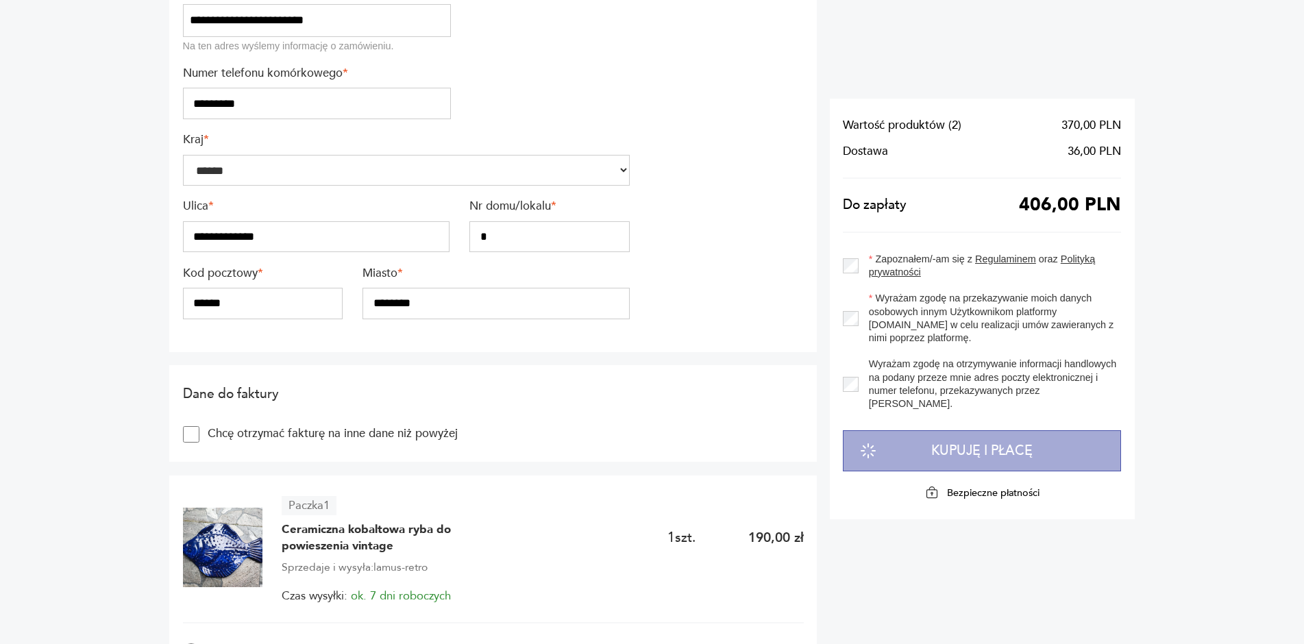
scroll to position [69, 0]
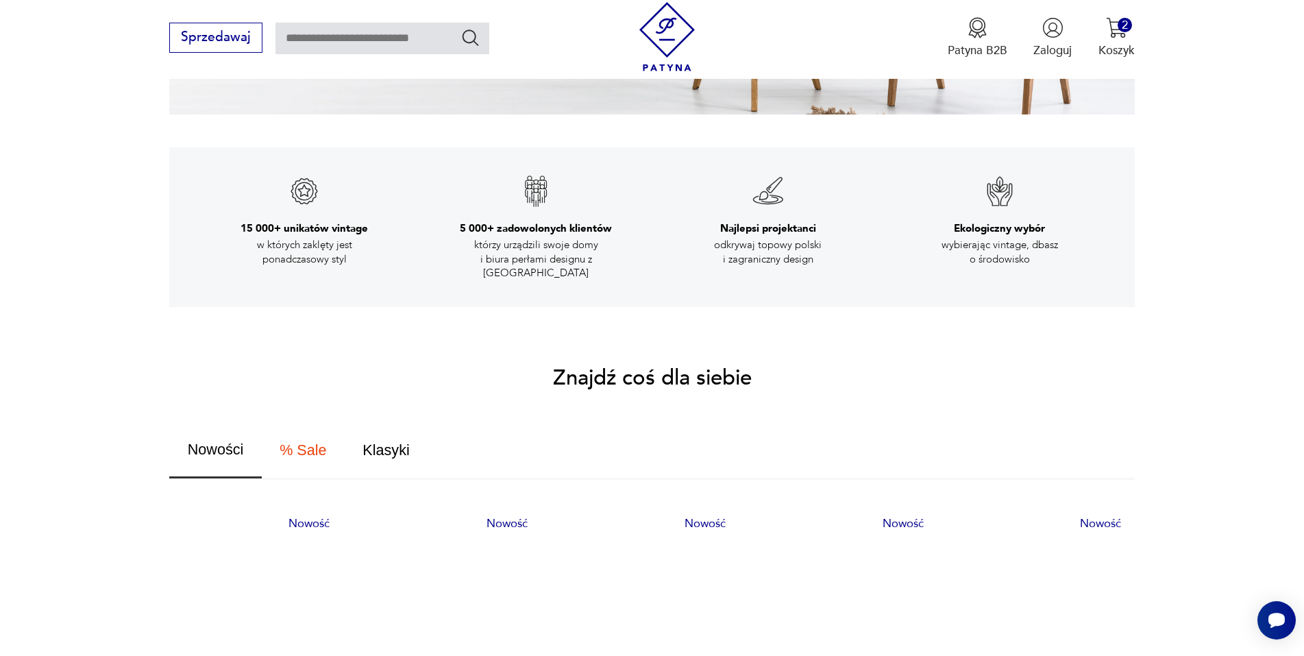
scroll to position [3845, 0]
